Goal: Task Accomplishment & Management: Manage account settings

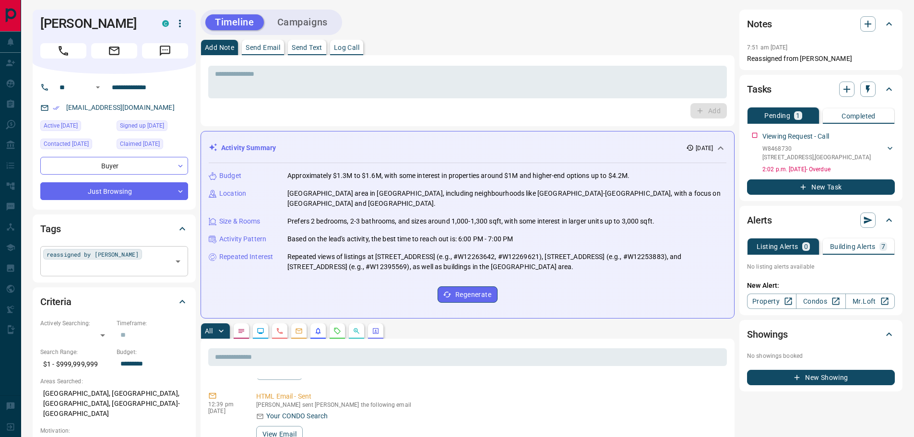
click at [147, 262] on input "text" at bounding box center [106, 267] width 126 height 11
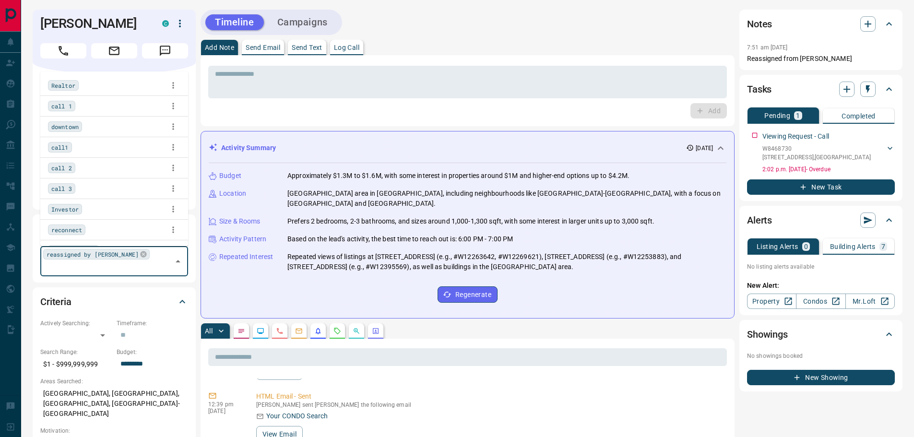
scroll to position [2406, 0]
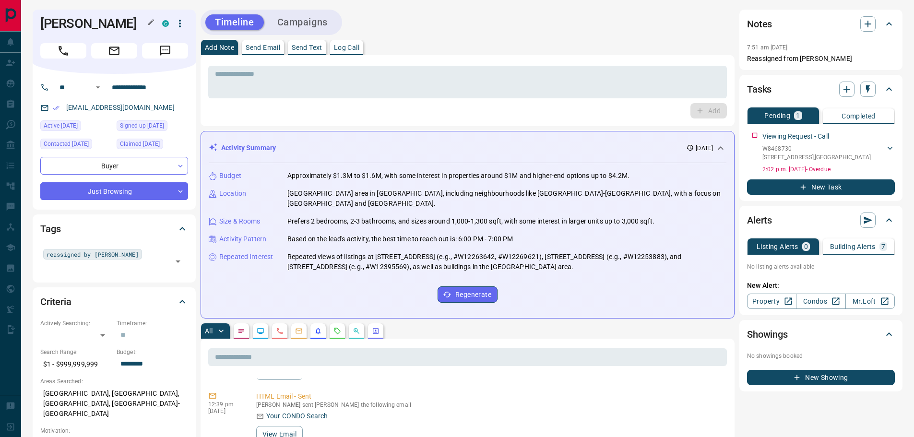
click at [130, 26] on h1 "[PERSON_NAME]" at bounding box center [93, 23] width 107 height 15
click at [130, 262] on input "text" at bounding box center [106, 267] width 126 height 11
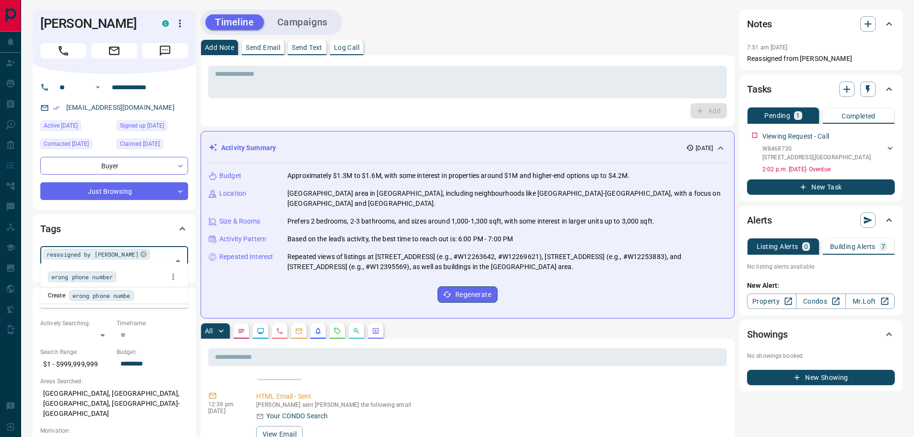
type input "**********"
click at [80, 278] on span "wrong phone number" at bounding box center [81, 277] width 61 height 10
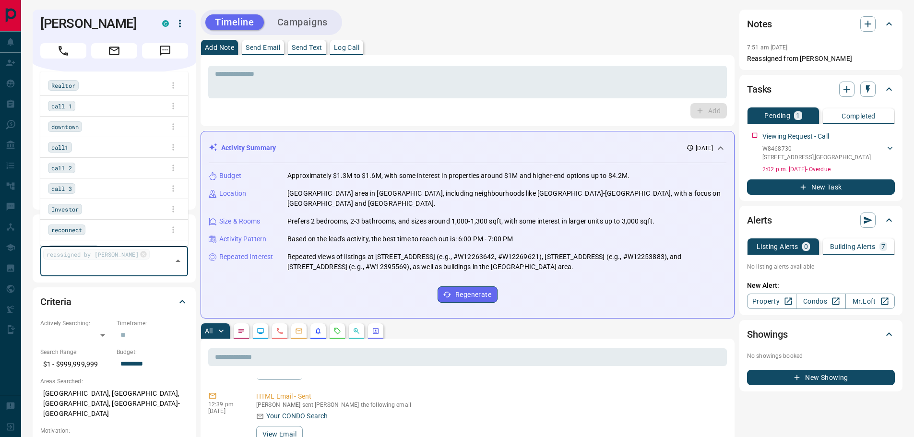
scroll to position [0, 0]
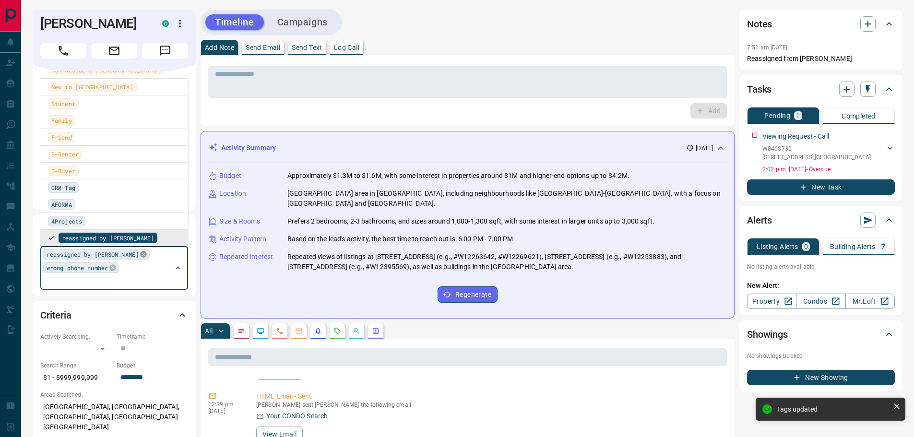
click at [140, 258] on icon at bounding box center [144, 254] width 8 height 8
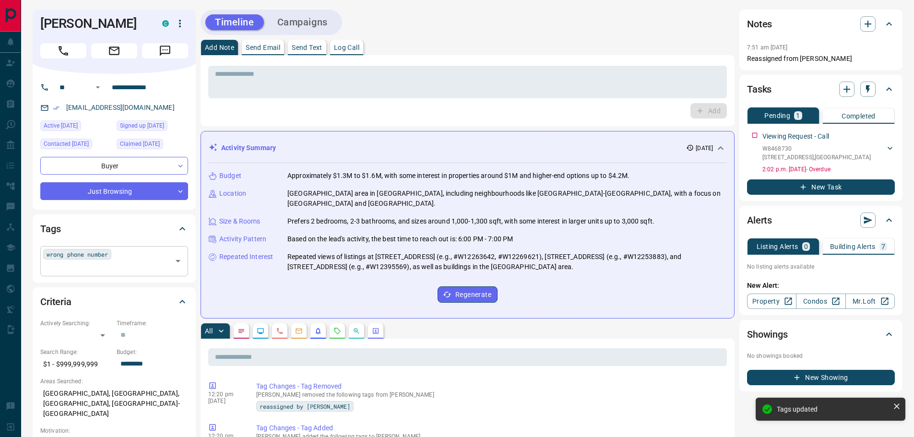
click at [263, 47] on p "Send Email" at bounding box center [263, 47] width 35 height 7
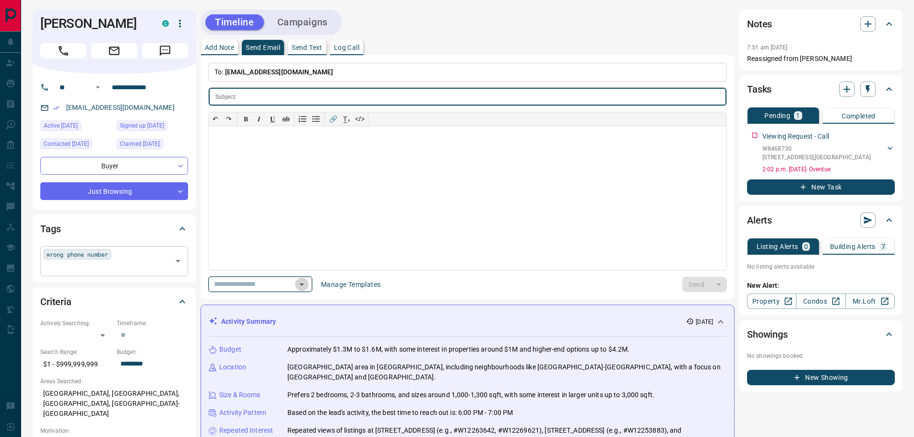
click at [307, 283] on icon "Open" at bounding box center [302, 285] width 12 height 12
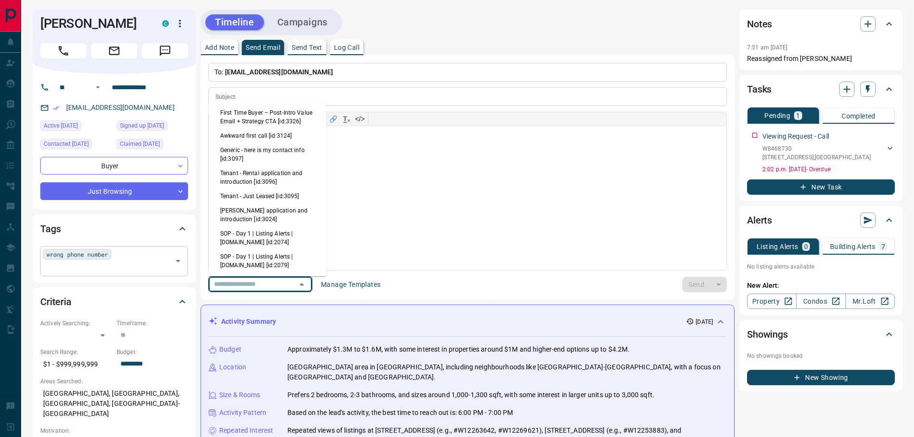
click at [259, 152] on li "Generic - here is my contact info [id:3097]" at bounding box center [267, 154] width 117 height 23
type input "**********"
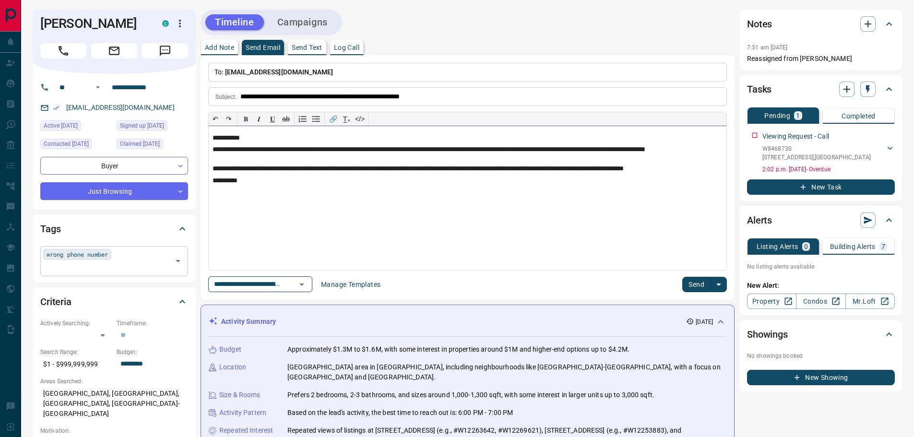
click at [391, 168] on p "**********" at bounding box center [467, 169] width 510 height 8
click at [501, 169] on p "**********" at bounding box center [467, 169] width 510 height 8
click at [693, 283] on button "Send" at bounding box center [696, 284] width 28 height 15
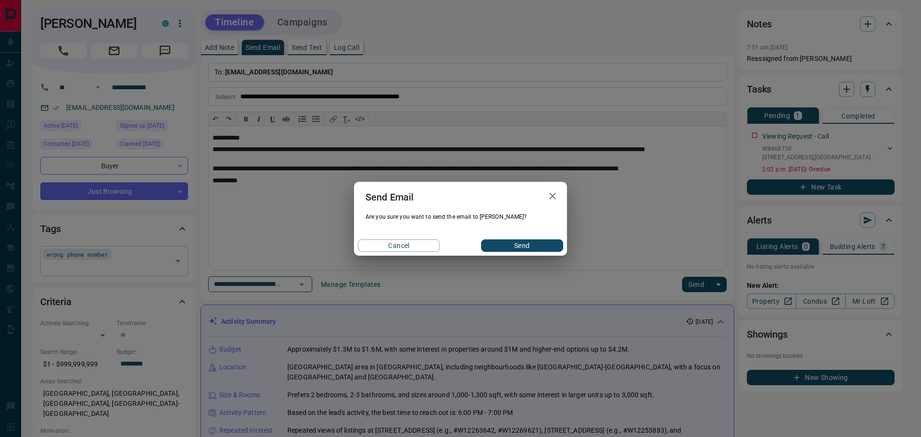
click at [530, 246] on button "Send" at bounding box center [522, 245] width 82 height 12
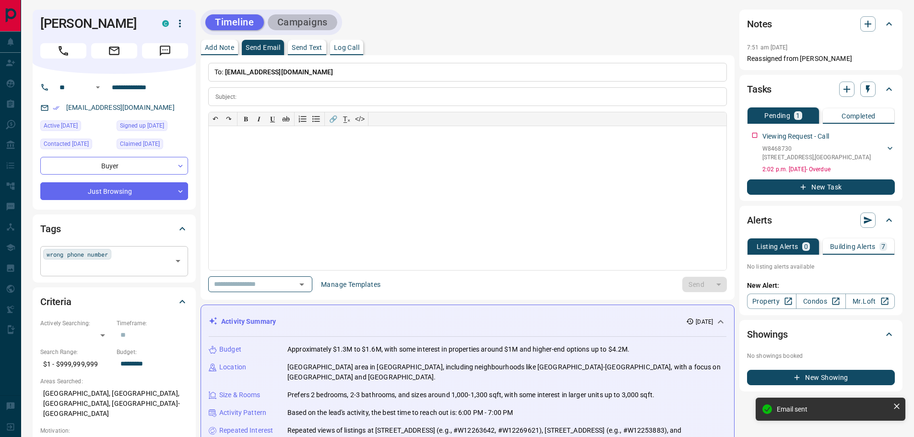
click at [304, 17] on button "Campaigns" at bounding box center [303, 22] width 70 height 16
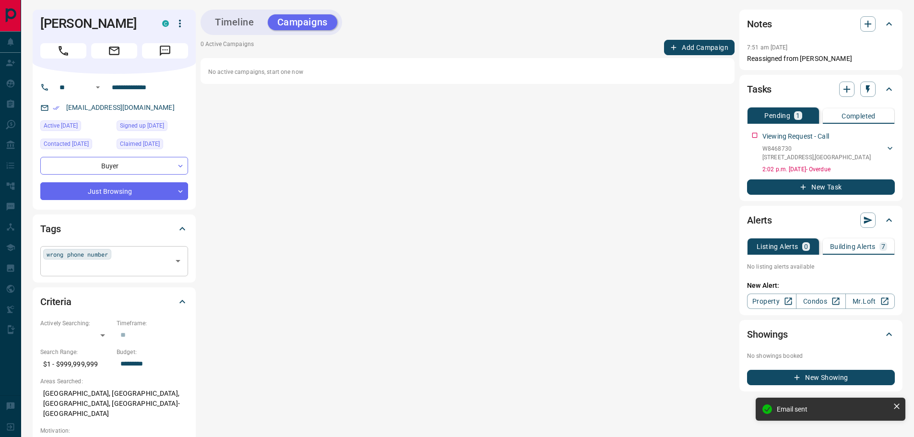
click at [677, 47] on icon "button" at bounding box center [673, 47] width 9 height 9
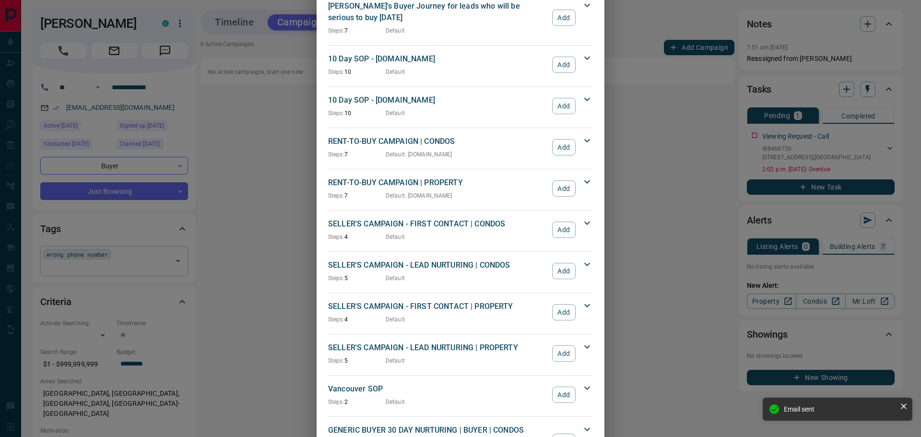
scroll to position [844, 0]
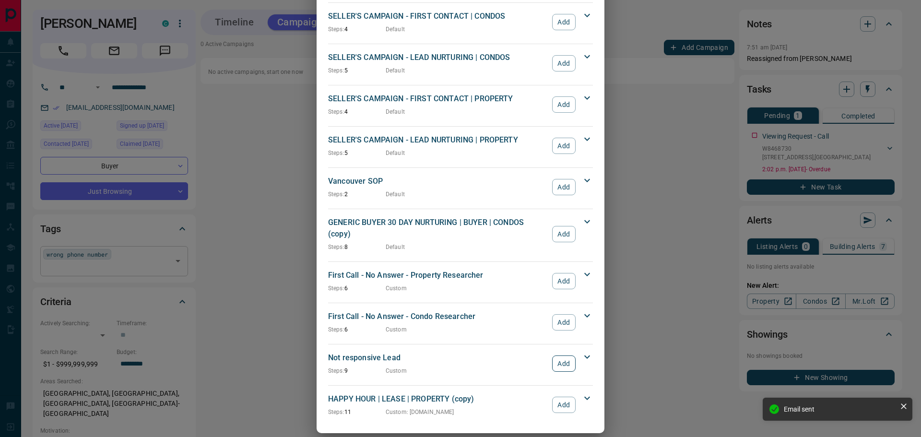
click at [561, 355] on button "Add" at bounding box center [563, 363] width 23 height 16
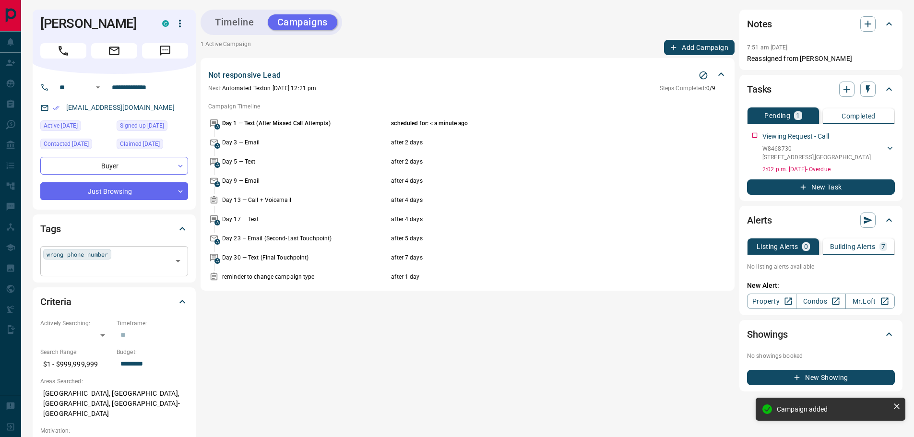
click at [703, 74] on icon "Stop Campaign" at bounding box center [703, 75] width 10 height 10
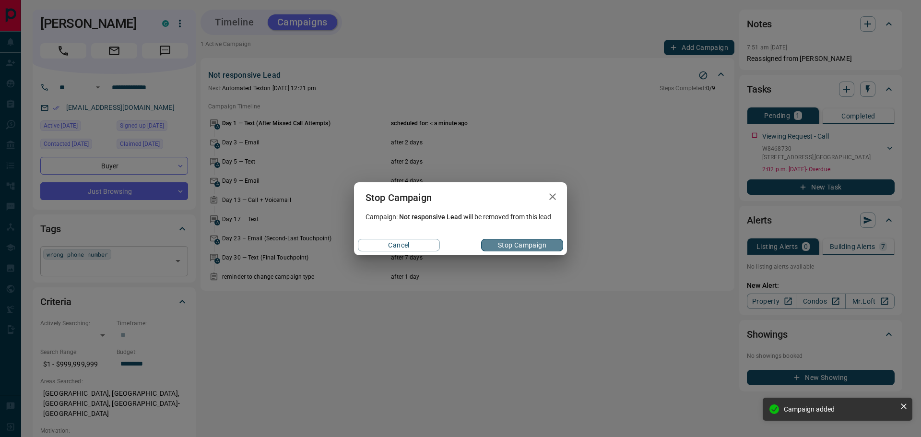
click at [518, 244] on button "Stop Campaign" at bounding box center [522, 245] width 82 height 12
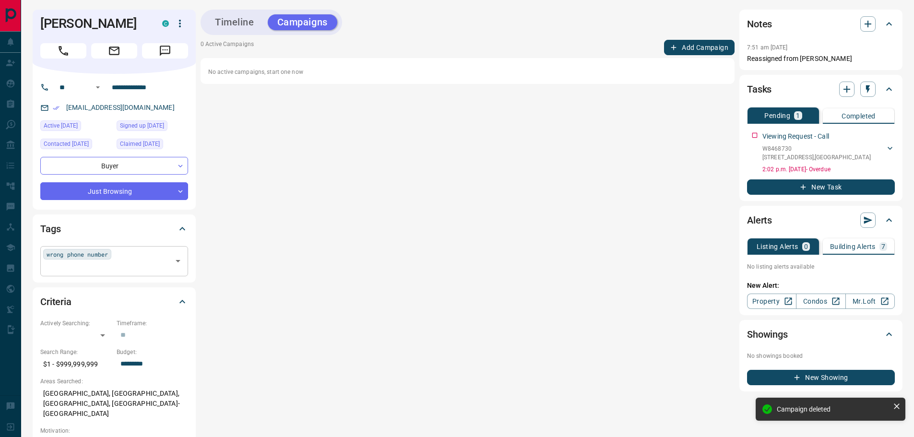
click at [694, 47] on button "Add Campaign" at bounding box center [699, 47] width 70 height 15
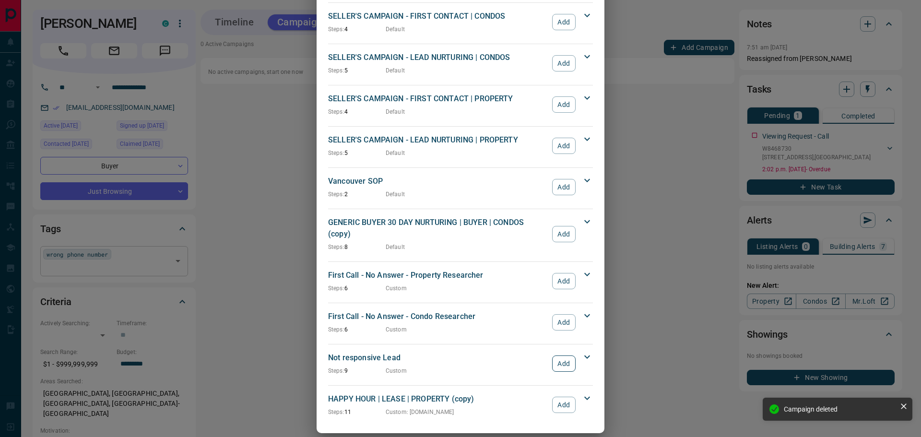
click at [556, 355] on button "Add" at bounding box center [563, 363] width 23 height 16
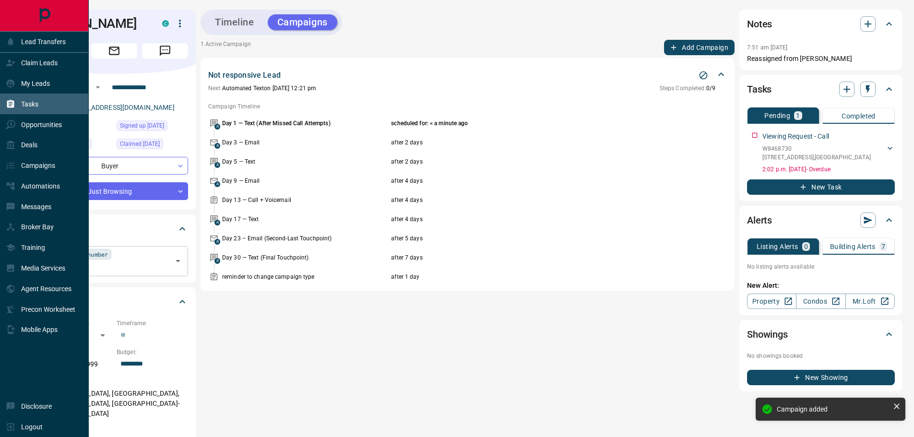
click at [39, 101] on div "Tasks" at bounding box center [44, 104] width 89 height 21
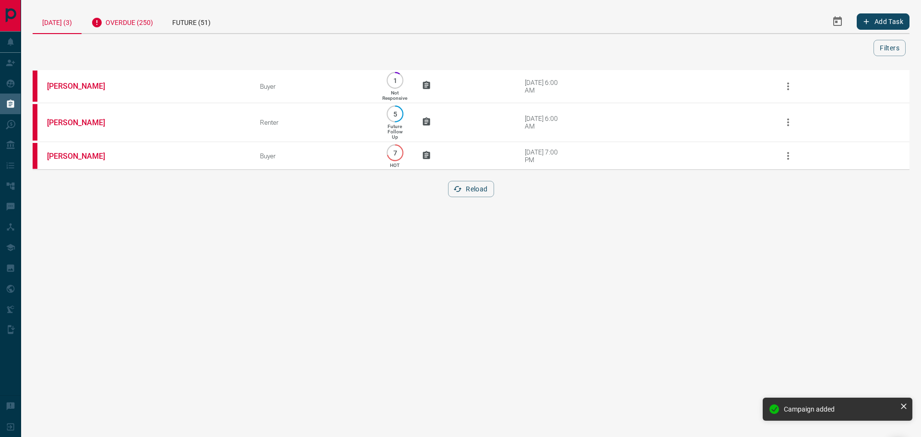
click at [135, 23] on div "Overdue (250)" at bounding box center [122, 21] width 81 height 23
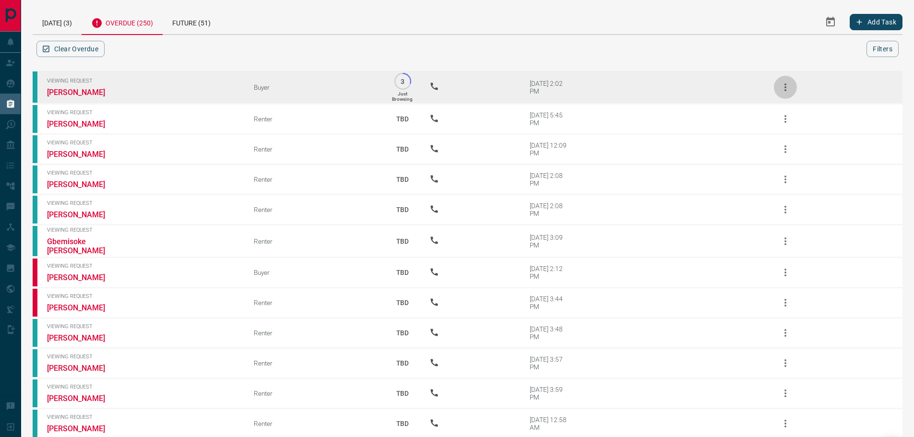
click at [781, 89] on icon "button" at bounding box center [785, 88] width 12 height 12
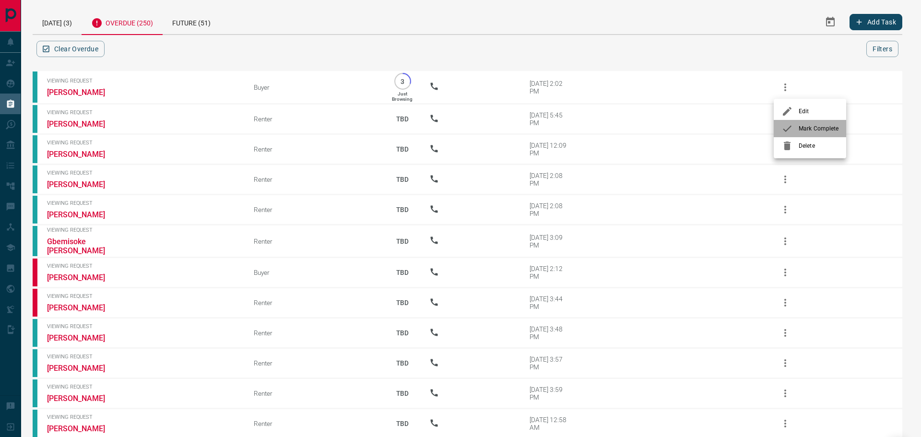
click at [805, 131] on span "Mark Complete" at bounding box center [818, 128] width 40 height 9
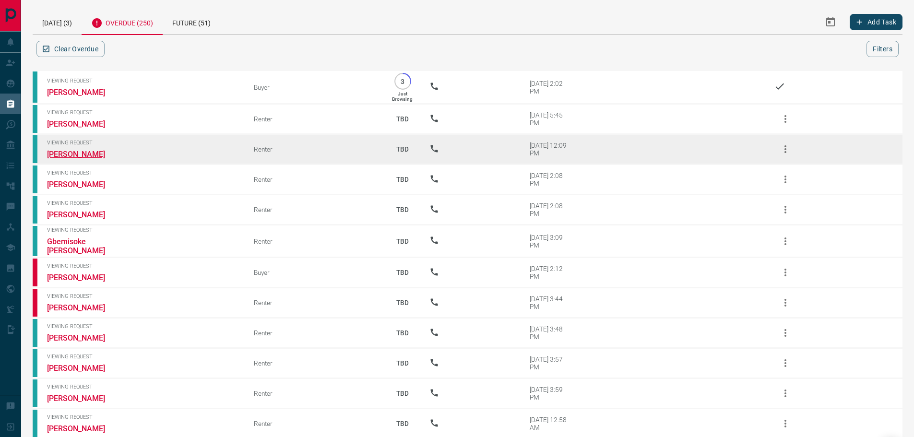
click at [73, 154] on link "[PERSON_NAME]" at bounding box center [83, 154] width 72 height 9
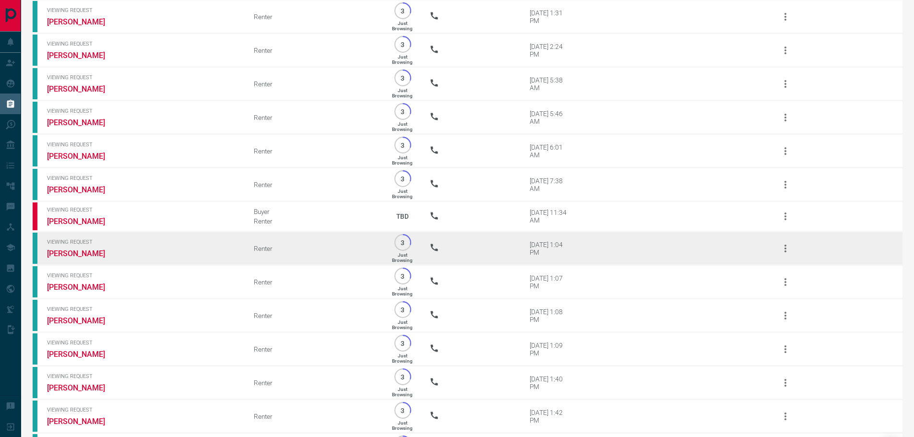
scroll to position [1583, 0]
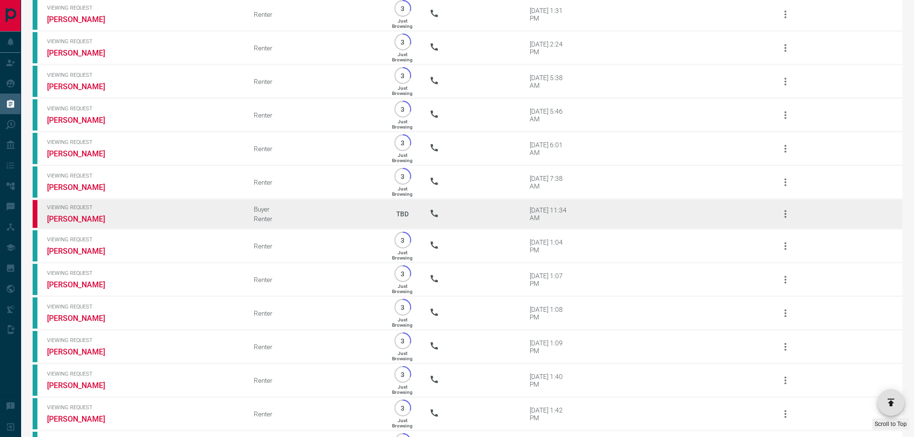
click at [80, 204] on span "Viewing Request" at bounding box center [143, 207] width 192 height 6
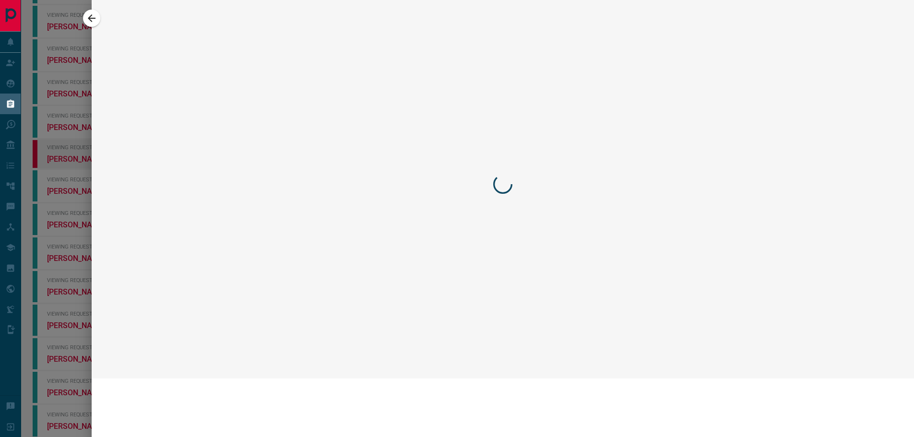
scroll to position [1523, 0]
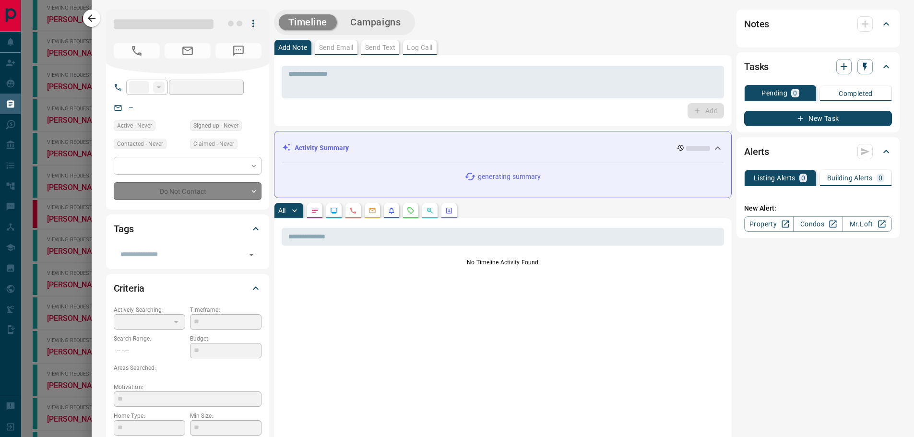
type input "**"
type input "**********"
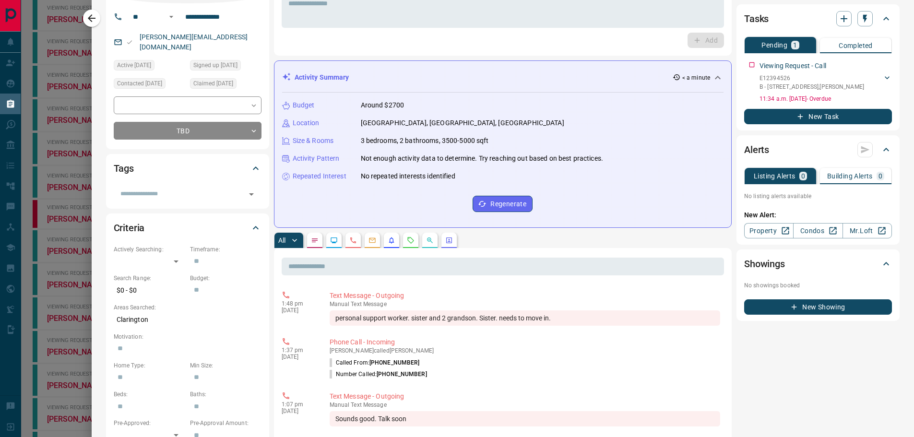
scroll to position [0, 0]
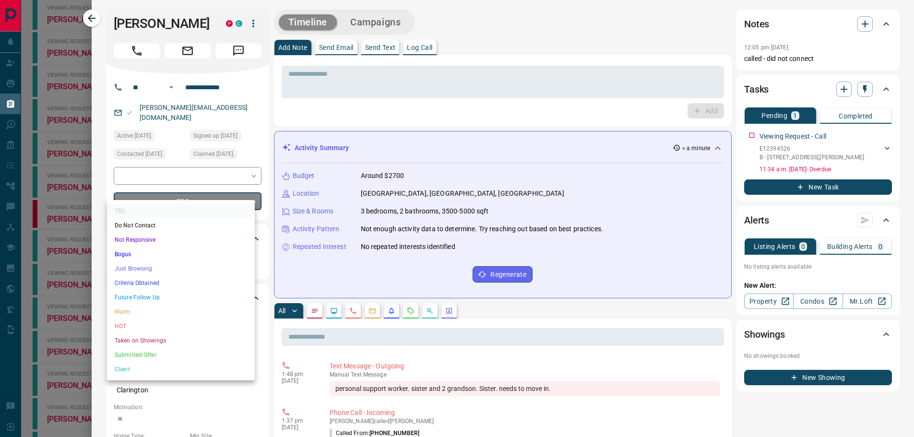
click at [152, 272] on li "Just Browsing" at bounding box center [181, 268] width 148 height 14
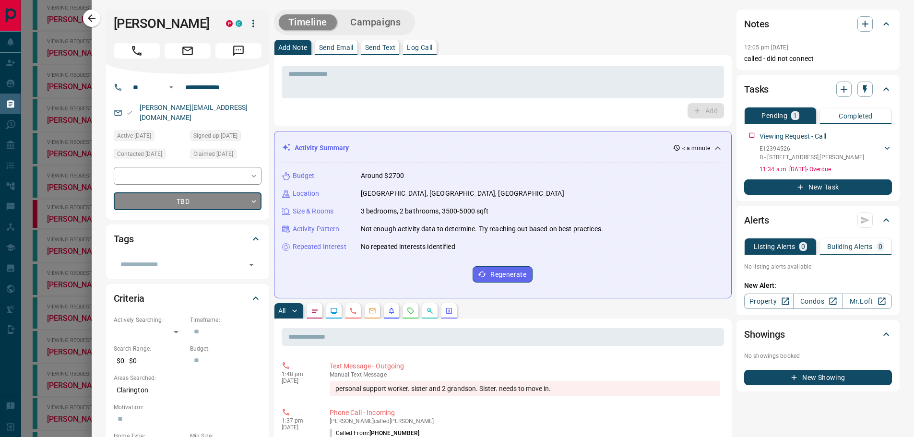
type input "*"
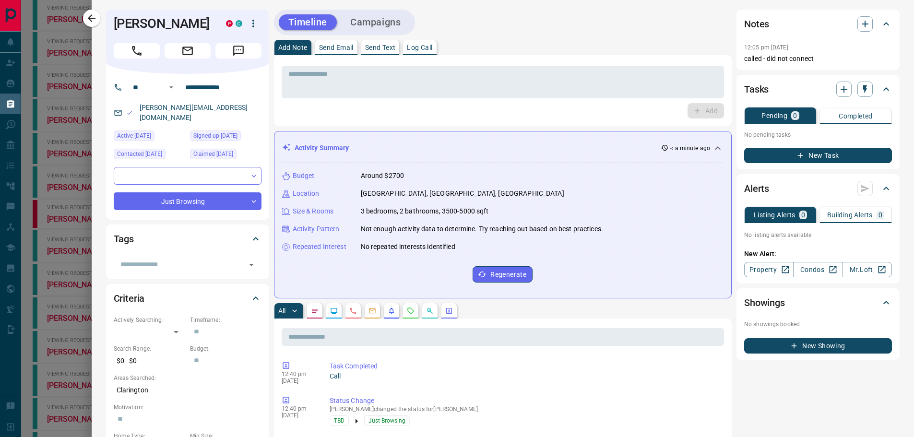
click at [75, 34] on div at bounding box center [457, 218] width 914 height 437
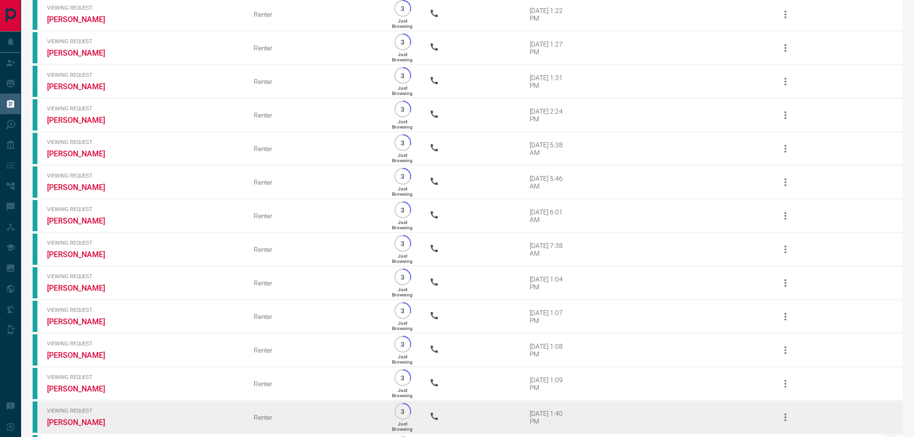
scroll to position [767, 0]
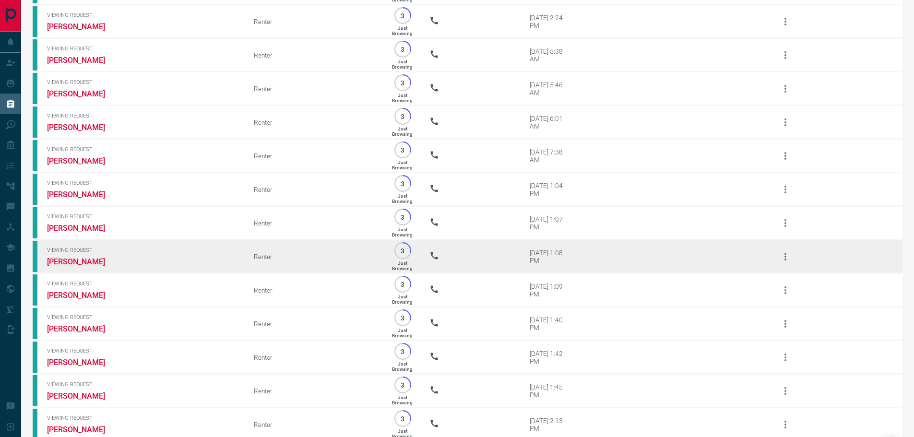
click at [70, 264] on link "[PERSON_NAME]" at bounding box center [83, 261] width 72 height 9
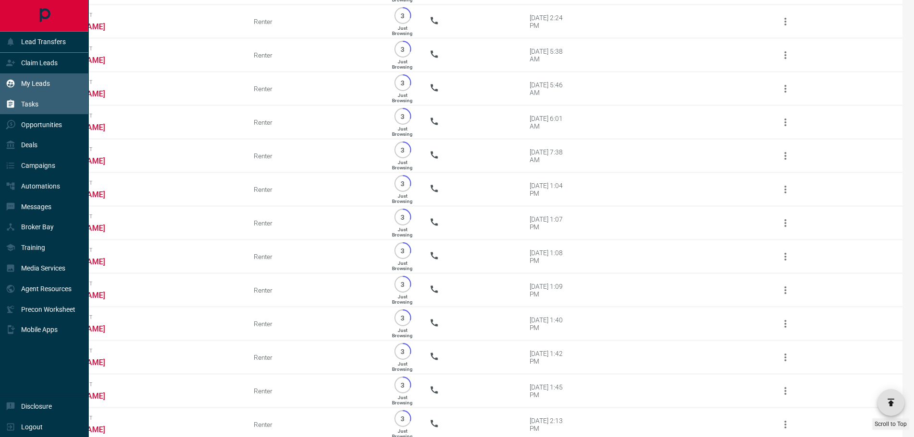
drag, startPoint x: 37, startPoint y: 81, endPoint x: 62, endPoint y: 84, distance: 25.6
click at [37, 81] on p "My Leads" at bounding box center [35, 84] width 29 height 8
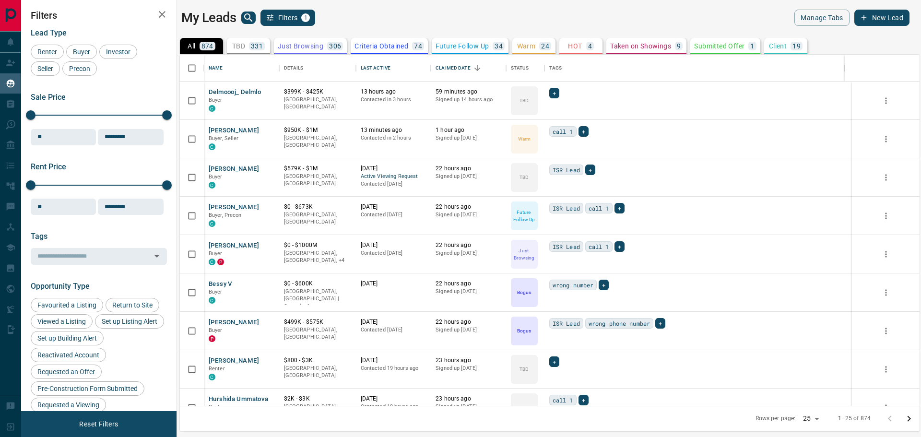
scroll to position [344, 732]
click at [247, 18] on icon "search button" at bounding box center [249, 18] width 12 height 12
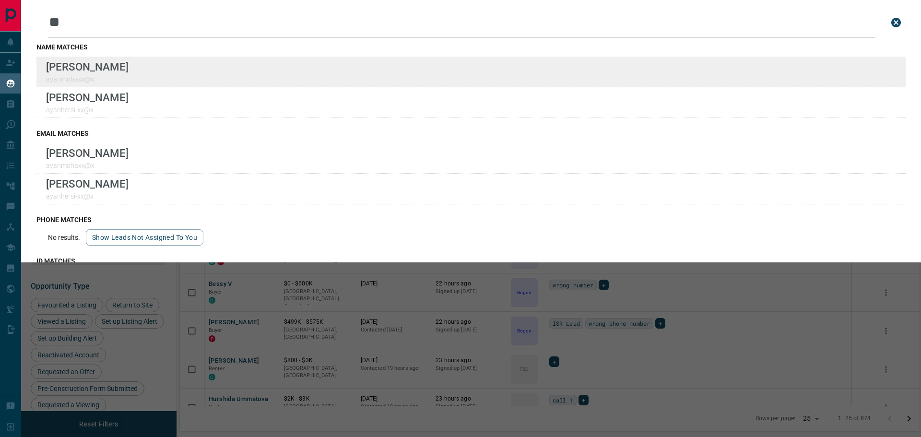
type input "**"
